Goal: Use online tool/utility: Utilize a website feature to perform a specific function

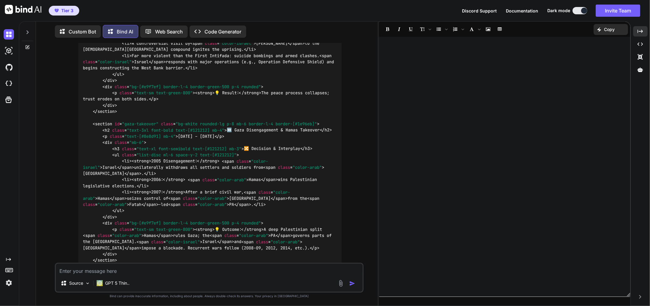
scroll to position [4299, 0]
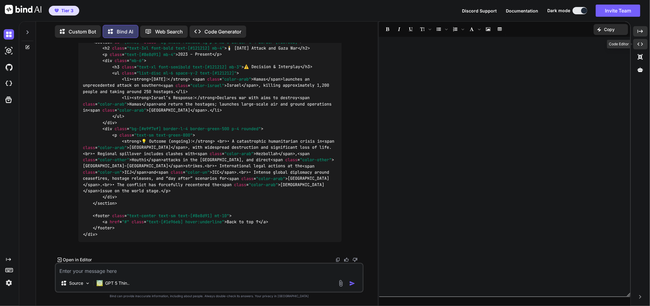
click at [640, 41] on div "Created with Pixso." at bounding box center [640, 44] width 14 height 10
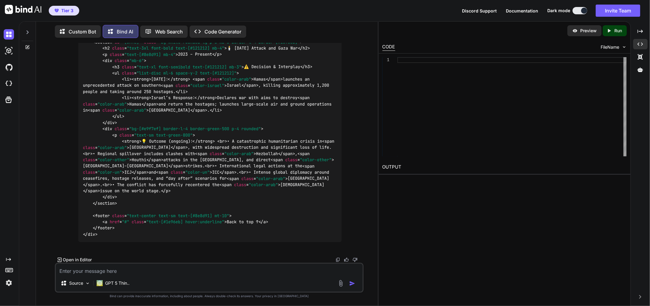
click at [65, 259] on p "Open in Editor" at bounding box center [77, 260] width 29 height 6
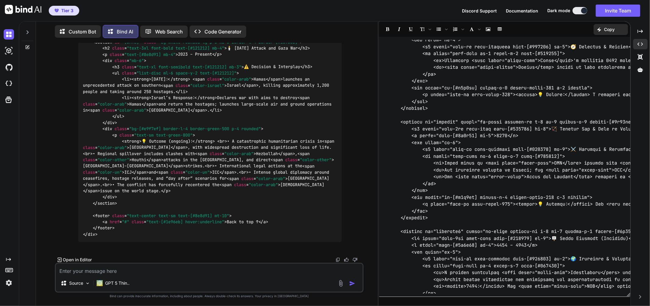
scroll to position [1511, 0]
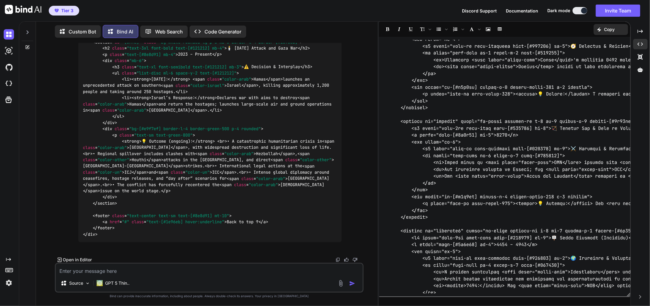
click at [606, 28] on p "Copy" at bounding box center [609, 29] width 11 height 6
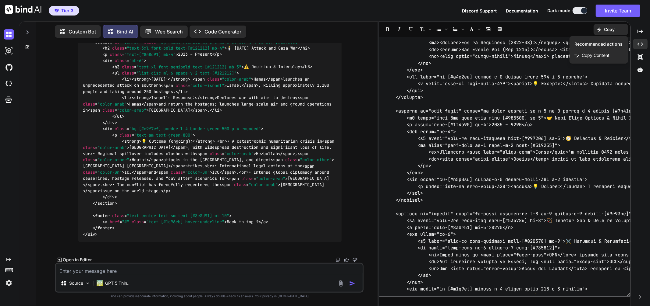
type textarea "x"
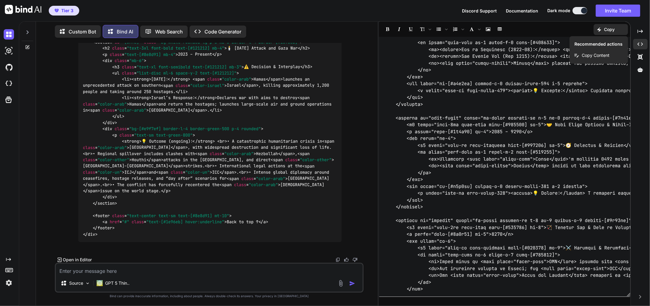
scroll to position [1517, 0]
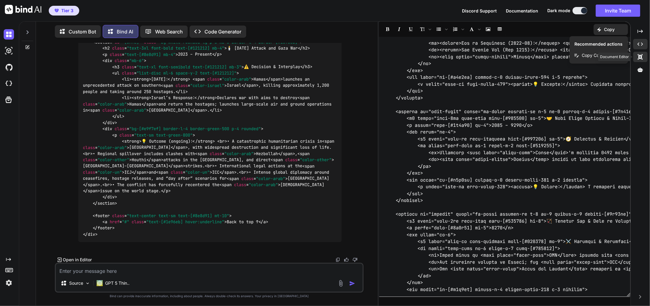
click at [639, 56] on icon at bounding box center [639, 56] width 5 height 5
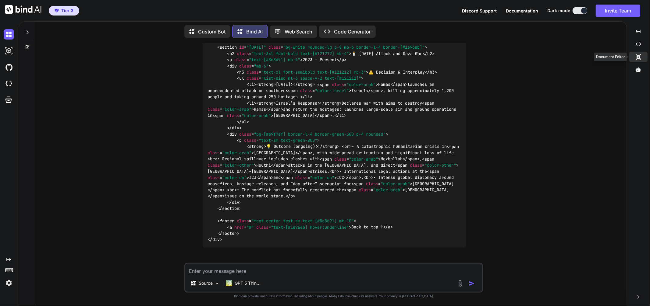
scroll to position [4334, 0]
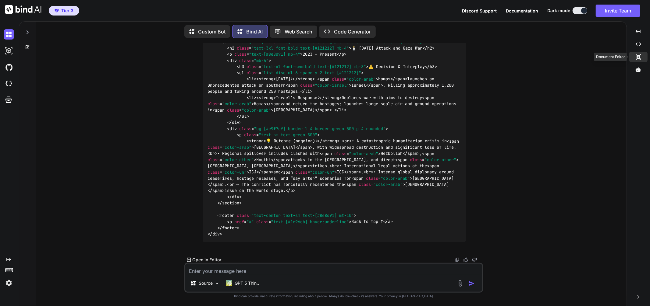
click at [639, 57] on icon at bounding box center [638, 56] width 5 height 5
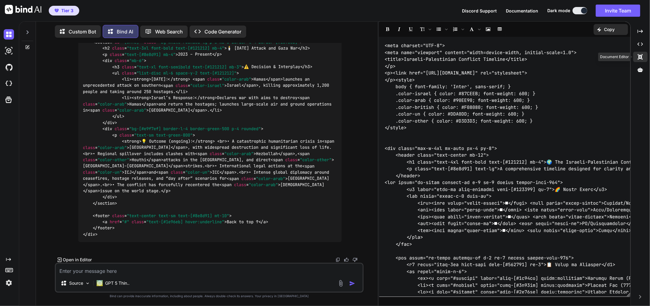
scroll to position [4299, 0]
click at [640, 48] on div "Created with Pixso." at bounding box center [640, 44] width 14 height 10
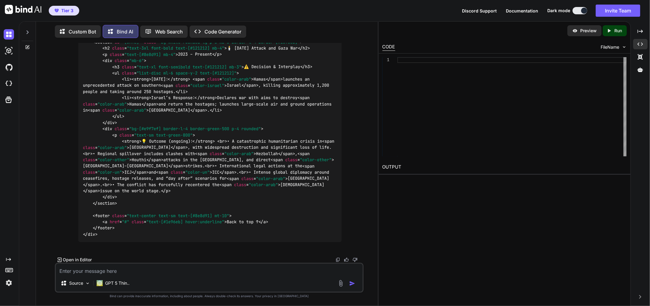
scroll to position [0, 0]
click at [503, 61] on div at bounding box center [511, 106] width 229 height 99
type textarea "ive air and ground invasion of [GEOGRAPHIC_DATA]. Outcome:A catastrophic humani…"
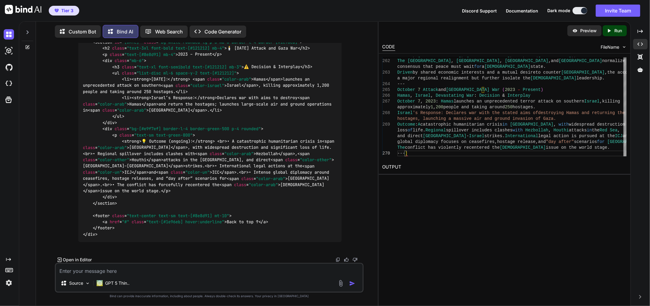
click at [605, 35] on div "Created with Pixso. Run" at bounding box center [614, 30] width 24 height 11
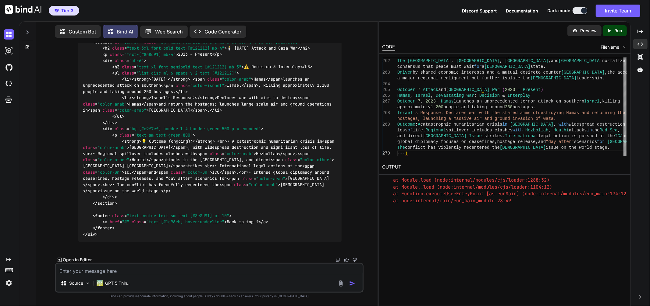
scroll to position [111, 0]
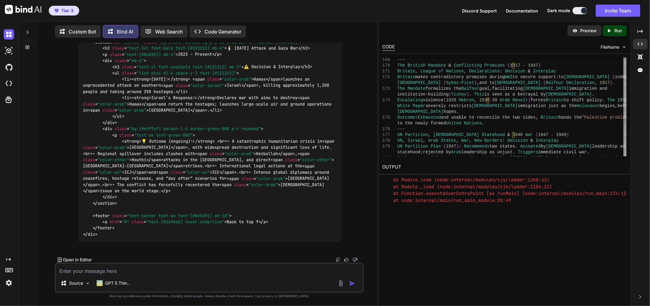
type textarea "x"
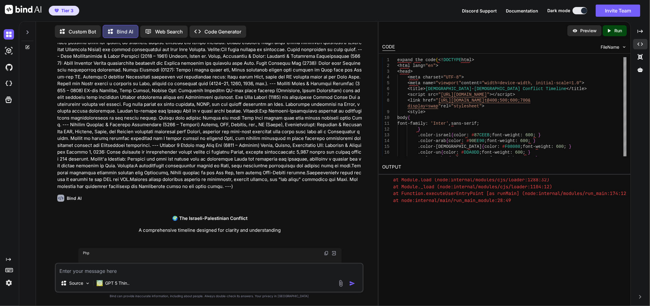
scroll to position [980, 0]
click at [333, 249] on img at bounding box center [333, 251] width 5 height 5
type textarea "</div> </section> <footer class="text-center text-sm text-[#8e8d91] mt-10"> <a …"
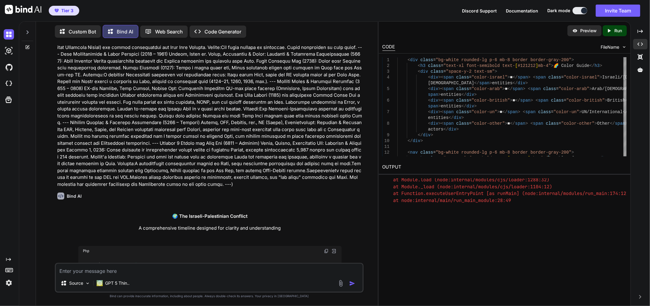
click at [613, 27] on div "Created with Pixso. Run" at bounding box center [614, 30] width 24 height 11
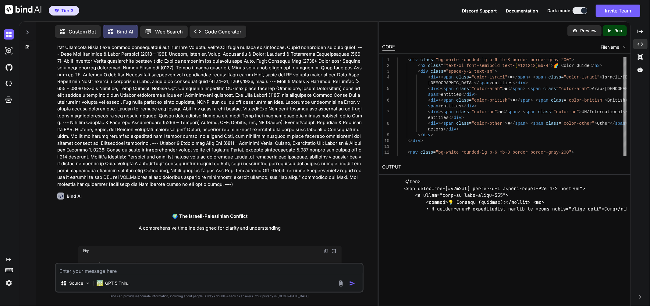
scroll to position [2462, 0]
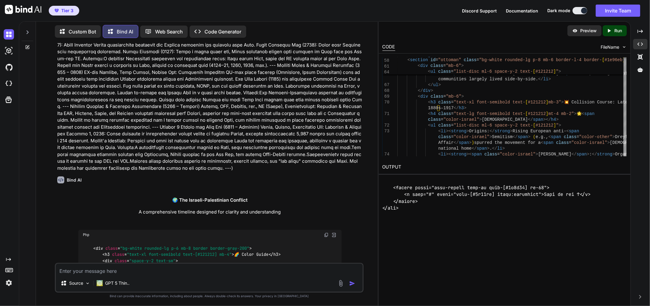
scroll to position [996, 0]
click at [88, 233] on span "Php" at bounding box center [86, 235] width 6 height 5
click at [326, 233] on img at bounding box center [326, 235] width 5 height 5
click at [102, 285] on img at bounding box center [100, 284] width 6 height 6
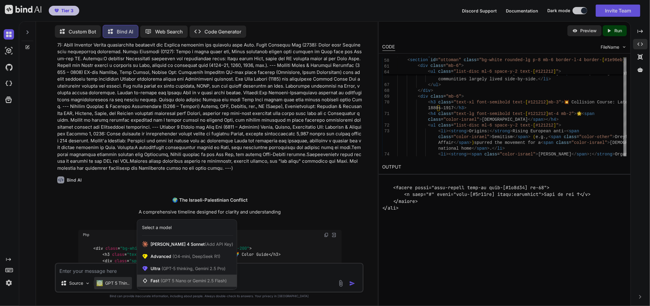
click at [180, 285] on div "Fast (GPT 5 Nano or Gemini 2.5 Flash)" at bounding box center [187, 281] width 100 height 12
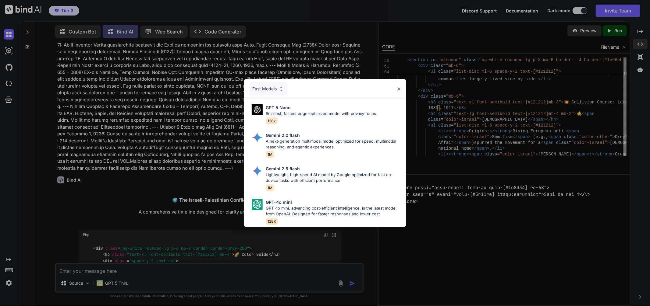
click at [219, 241] on div "Fast Models GPT 5 Nano Smallest, fastest edge-optimized model with privacy focu…" at bounding box center [325, 153] width 650 height 306
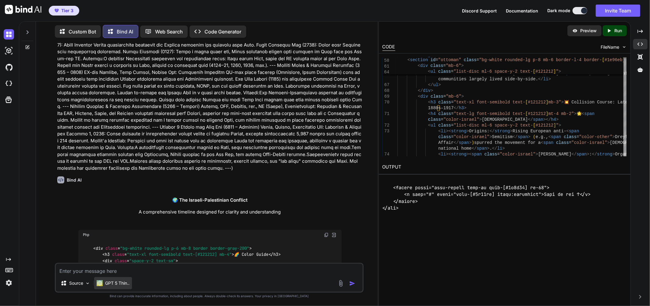
click at [121, 285] on p "GPT 5 Thin.." at bounding box center [117, 284] width 24 height 6
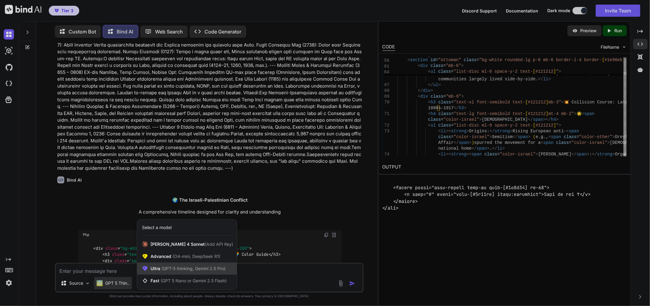
click at [201, 271] on span "(GPT-5 thinking, Gemini 2.5 Pro)" at bounding box center [192, 268] width 65 height 5
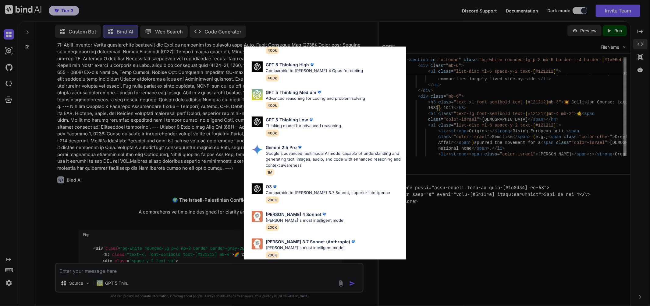
scroll to position [47, 0]
click at [344, 212] on div "[PERSON_NAME] 4 Sonnet [PERSON_NAME]'s most intelligent model 200K" at bounding box center [325, 220] width 153 height 25
type textarea "x"
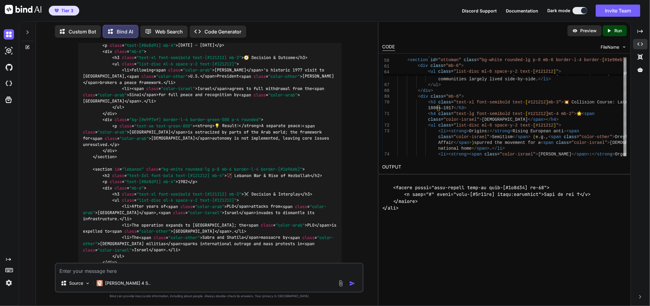
scroll to position [3202, 0]
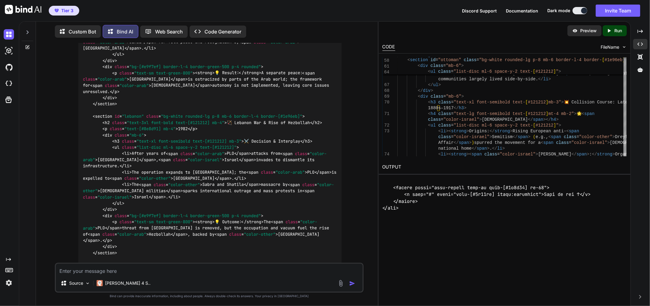
click at [238, 274] on textarea at bounding box center [209, 269] width 307 height 11
type textarea "a"
type textarea "x"
type textarea "an"
type textarea "x"
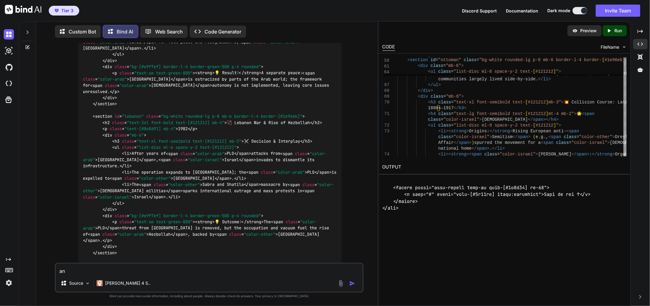
type textarea "and"
type textarea "x"
type textarea "and"
type textarea "x"
type textarea "and m"
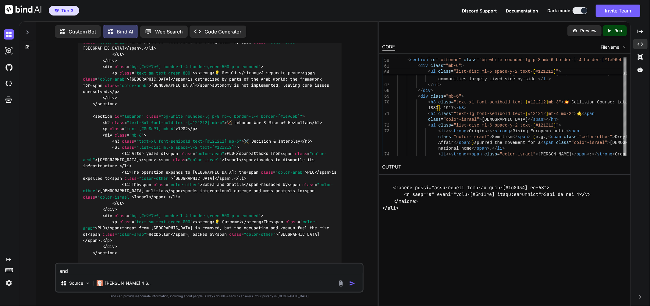
type textarea "x"
type textarea "and mo"
type textarea "x"
type textarea "and mor"
type textarea "x"
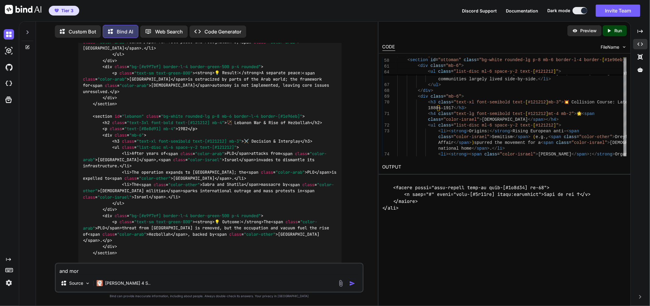
type textarea "and more"
type textarea "x"
type textarea "and more"
type textarea "x"
type textarea "and more d"
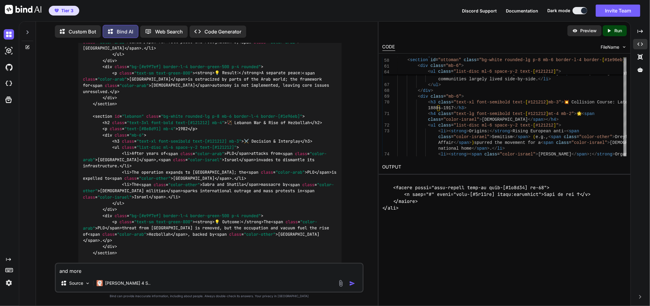
type textarea "x"
type textarea "and more dd"
type textarea "x"
type textarea "and more d"
type textarea "x"
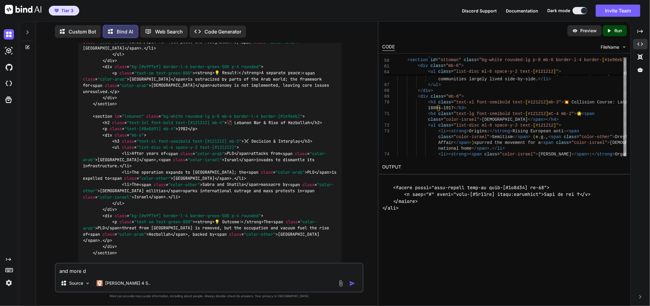
type textarea "and more de"
type textarea "x"
type textarea "and more det"
type textarea "x"
type textarea "and more deta"
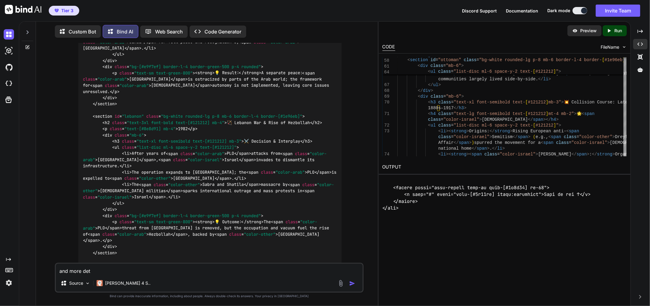
type textarea "x"
type textarea "and more detai"
type textarea "x"
type textarea "and more detail"
type textarea "x"
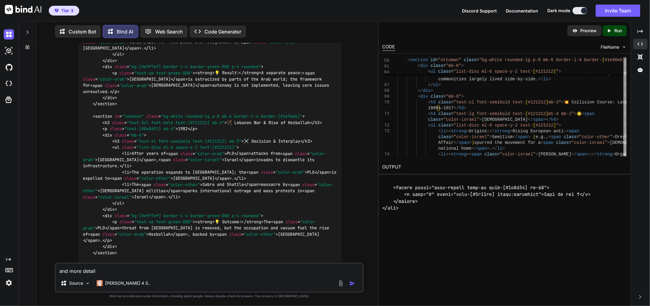
type textarea "and more details"
type textarea "x"
type textarea "and more details,"
type textarea "x"
type textarea "and more details,"
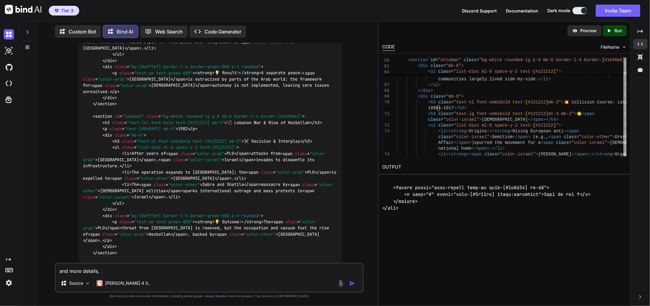
type textarea "x"
type textarea "and more details, t"
type textarea "x"
type textarea "and more details, th"
type textarea "x"
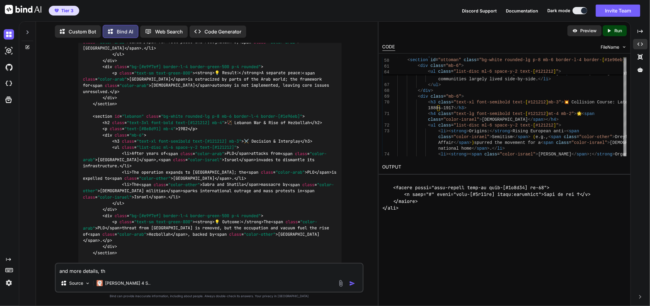
type textarea "and more details, the"
type textarea "x"
type textarea "and more details, the"
type textarea "x"
type textarea "and more details, the h"
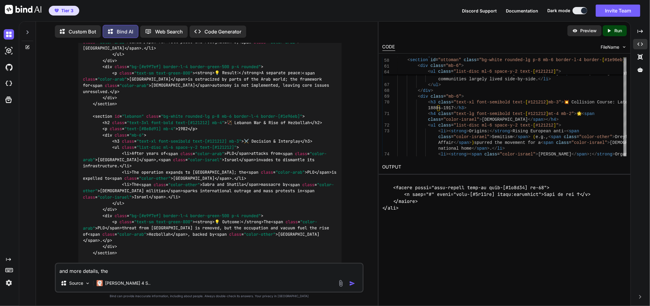
type textarea "x"
type textarea "and more details, the ht"
type textarea "x"
type textarea "and more details, the h"
type textarea "x"
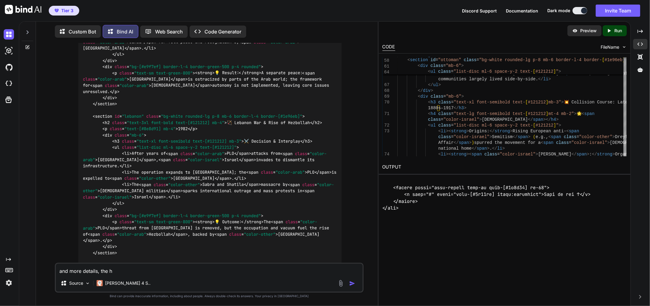
type textarea "and more details, the"
type textarea "x"
type textarea "and more details, the c"
type textarea "x"
type textarea "and more details, the co"
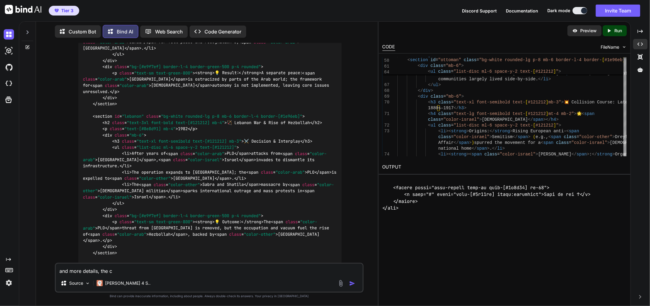
type textarea "x"
type textarea "and more details, the cod"
type textarea "x"
type textarea "and more details, the cod"
type textarea "x"
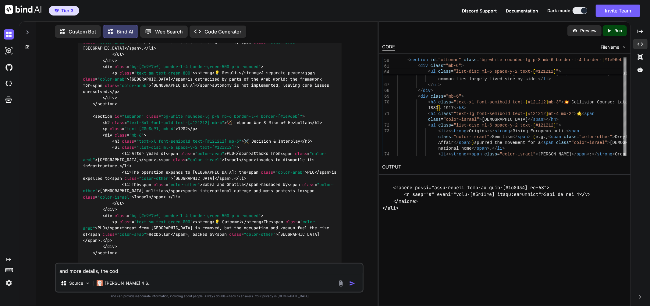
type textarea "and more details, the cod e"
type textarea "x"
type textarea "and more details, the cod"
type textarea "x"
type textarea "and more details, the cod"
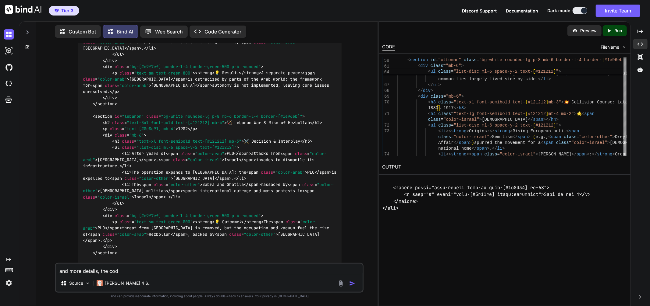
type textarea "x"
type textarea "and more details, the code"
type textarea "x"
type textarea "and more details, the code"
type textarea "x"
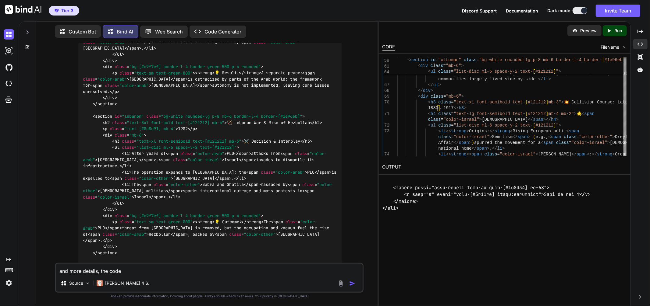
type textarea "and more details, the code s"
type textarea "x"
type textarea "and more details, the code sh"
type textarea "x"
type textarea "and more details, the code sho"
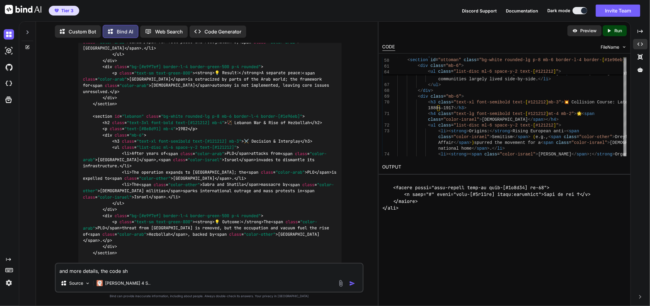
type textarea "x"
type textarea "and more details, the code shou"
type textarea "x"
type textarea "and more details, the code shoul"
type textarea "x"
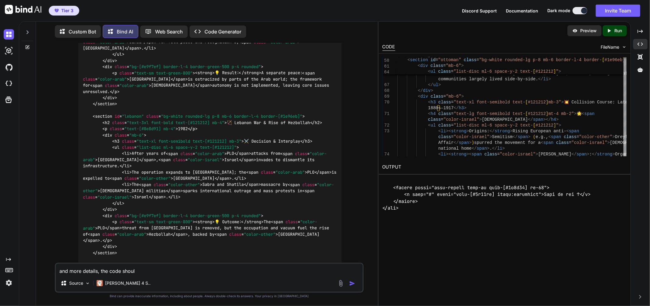
type textarea "and more details, the code should"
type textarea "x"
type textarea "and more details, the code should"
type textarea "x"
type textarea "and more details, the code should b"
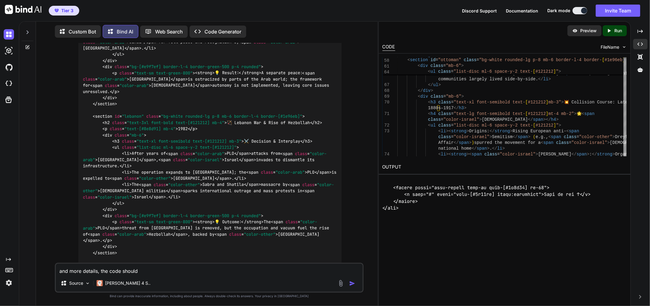
type textarea "x"
type textarea "and more details, the code should be"
type textarea "x"
type textarea "and more details, the code should be"
type textarea "x"
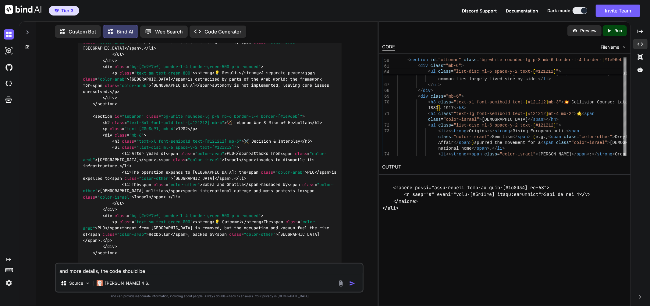
type textarea "and more details, the code should be t"
type textarea "x"
type textarea "and more details, the code should be tw"
type textarea "x"
type textarea "and more details, the code should be twi"
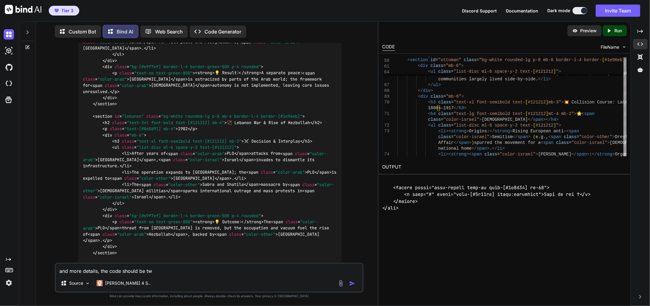
type textarea "x"
type textarea "and more details, the code should be twic"
type textarea "x"
type textarea "and more details, the code should be twice"
type textarea "x"
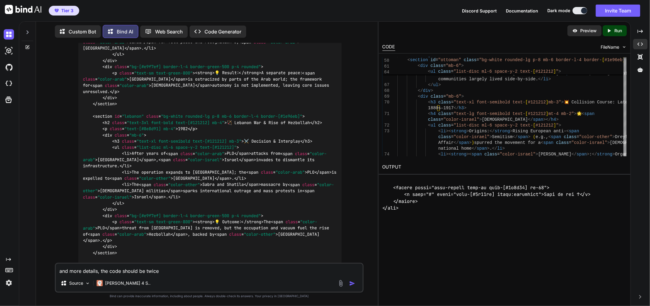
type textarea "and more details, the code should be twice"
type textarea "x"
type textarea "and more details, the code should be twice a"
type textarea "x"
type textarea "and more details, the code should be twice as"
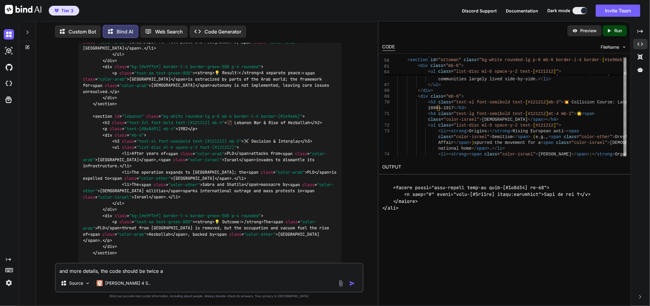
type textarea "x"
type textarea "and more details, the code should be twice as"
type textarea "x"
type textarea "and more details, the code should be twice as l"
type textarea "x"
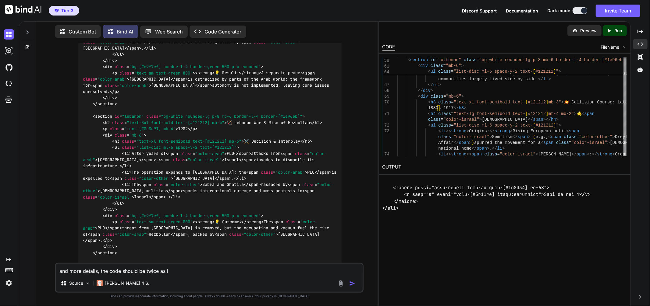
type textarea "and more details, the code should be twice as lo"
type textarea "x"
type textarea "and more details, the code should be twice as lon"
type textarea "x"
type textarea "and more details, the code should be twice as long"
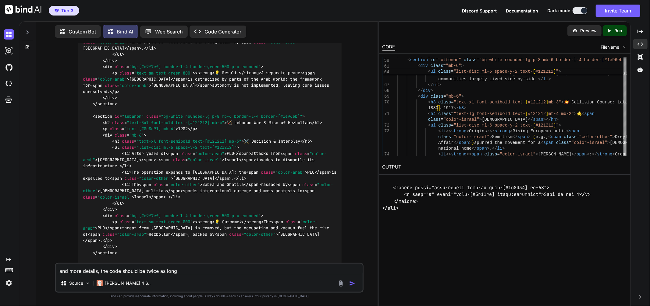
type textarea "x"
type textarea "and more details, the code should be twice as long"
type textarea "x"
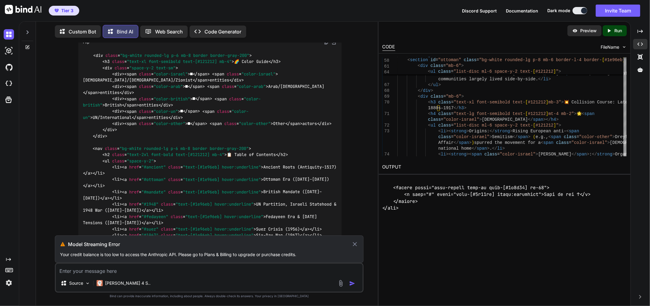
scroll to position [1097, 0]
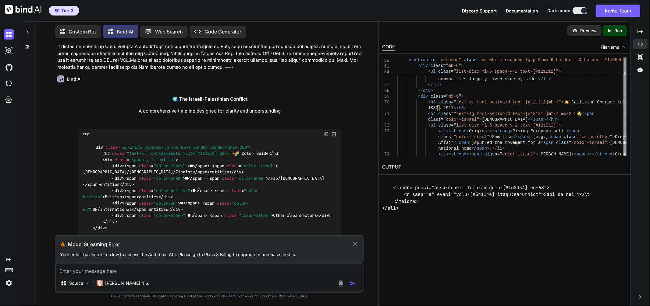
click at [354, 242] on icon at bounding box center [354, 244] width 7 height 7
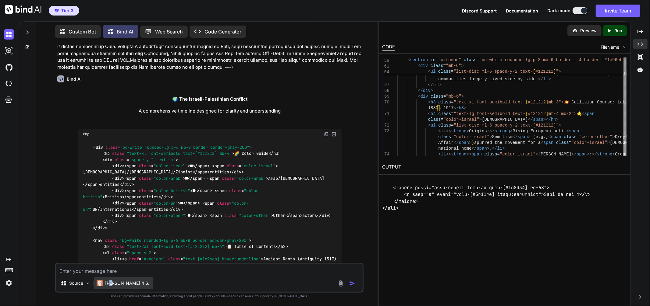
click at [111, 283] on p "[PERSON_NAME] 4 S.." at bounding box center [127, 284] width 45 height 6
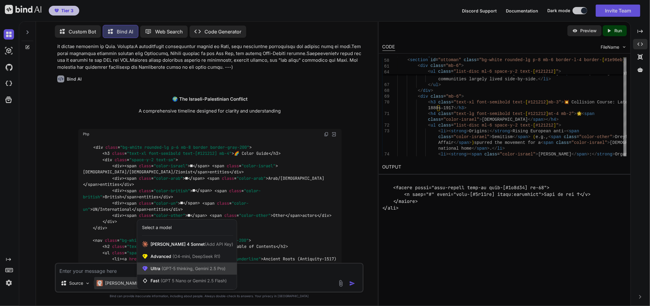
click at [154, 270] on span "Ultra (GPT-5 thinking, Gemini 2.5 Pro)" at bounding box center [187, 269] width 75 height 6
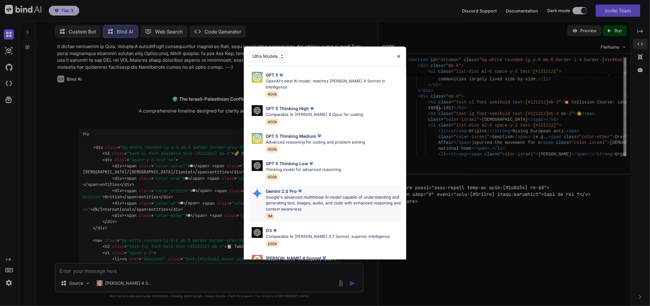
scroll to position [47, 0]
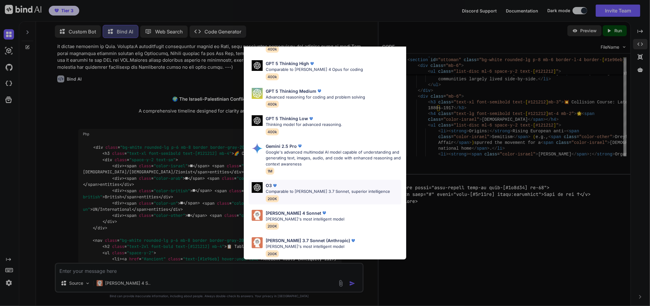
click at [290, 189] on p "Comparable to [PERSON_NAME] 3.7 Sonnet, superior intelligence" at bounding box center [328, 192] width 124 height 6
type textarea "x"
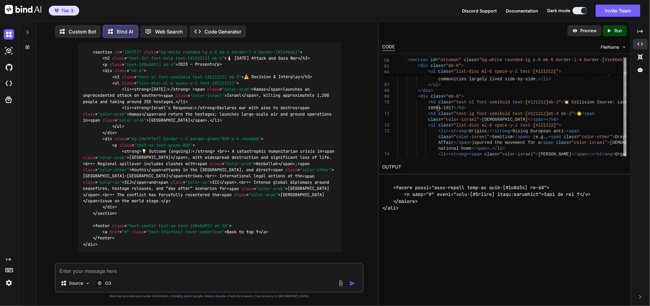
scroll to position [4321, 0]
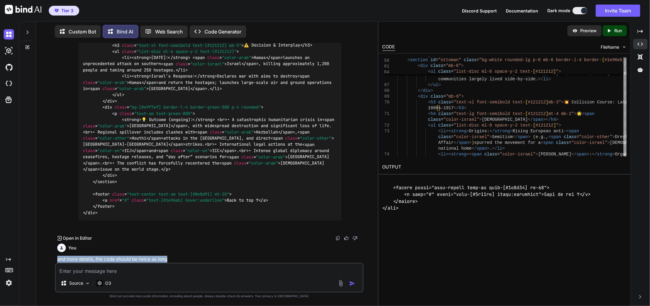
drag, startPoint x: 182, startPoint y: 255, endPoint x: 55, endPoint y: 261, distance: 127.1
click at [55, 261] on div "You Bind AI 🌍 The Israeli-Palestinian Conflict A comprehensive timeline designe…" at bounding box center [209, 174] width 309 height 263
copy p "and more details, the code should be twice as long"
click at [157, 272] on textarea at bounding box center [209, 269] width 307 height 11
paste textarea "and more details, the code should be twice as long"
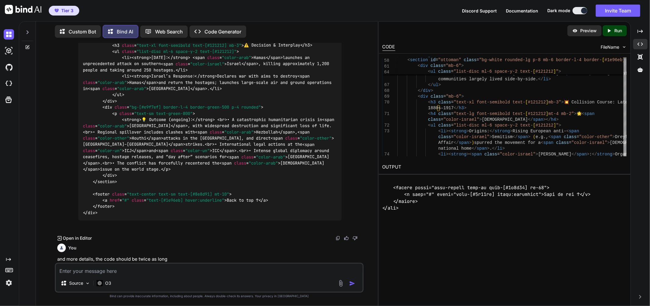
type textarea "and more details, the code should be twice as long"
type textarea "x"
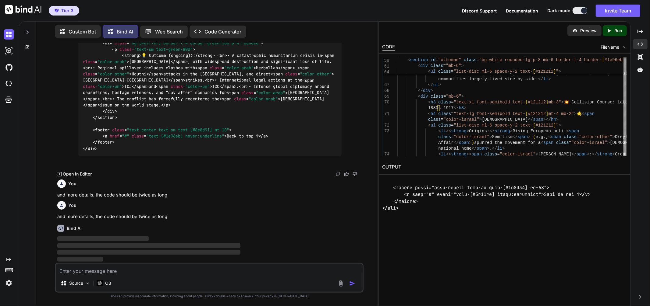
scroll to position [4385, 0]
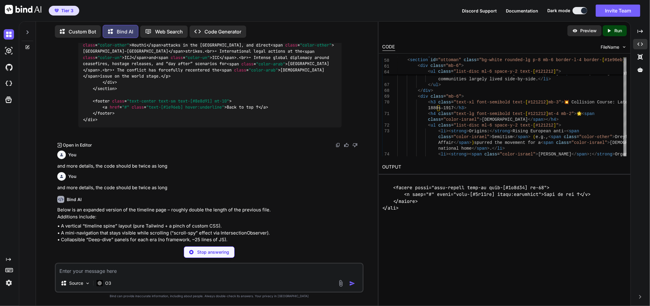
type textarea "x"
type textarea "const html=item.innerHTML; const regex=new RegExp('('+q.replace(/[.*+?^${}()|[\…"
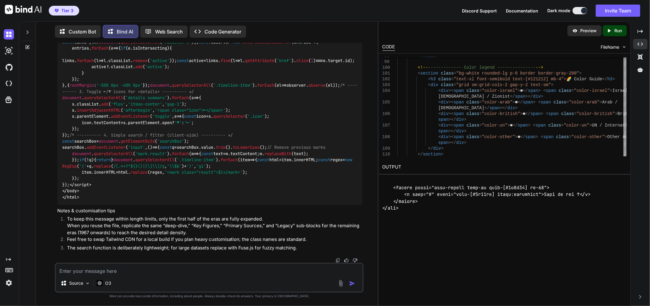
scroll to position [7203, 0]
type textarea "n"
type textarea "x"
type textarea "ne"
type textarea "x"
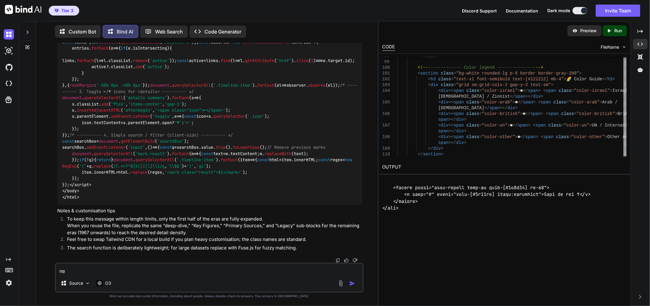
type textarea "nex"
type textarea "x"
type textarea "next"
type textarea "x"
type textarea "next'"
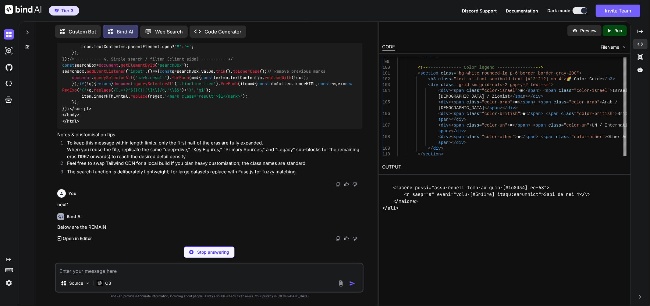
scroll to position [7268, 0]
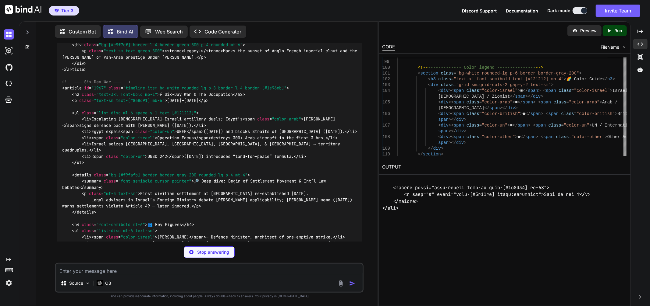
type textarea "x"
type textarea "two-state viability.</p> </div> </article>"
